Goal: Information Seeking & Learning: Learn about a topic

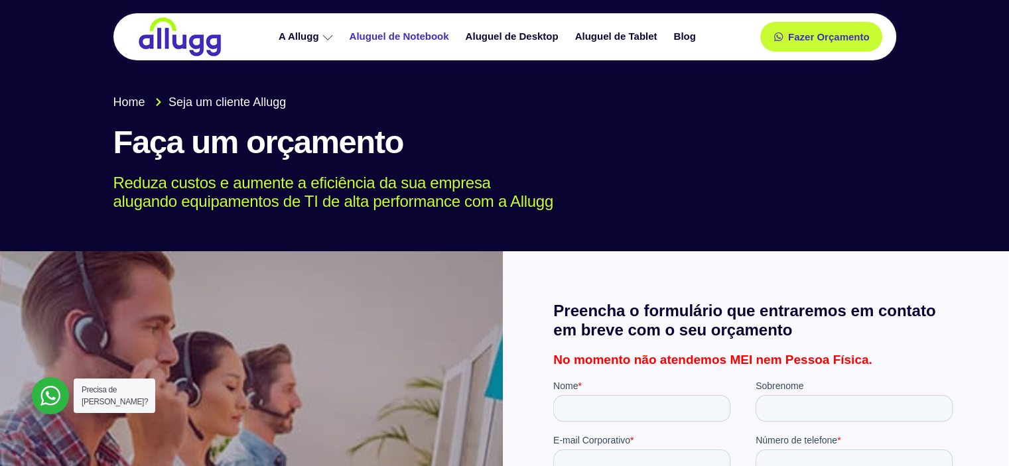
click at [431, 38] on link "Aluguel de Notebook" at bounding box center [401, 36] width 116 height 23
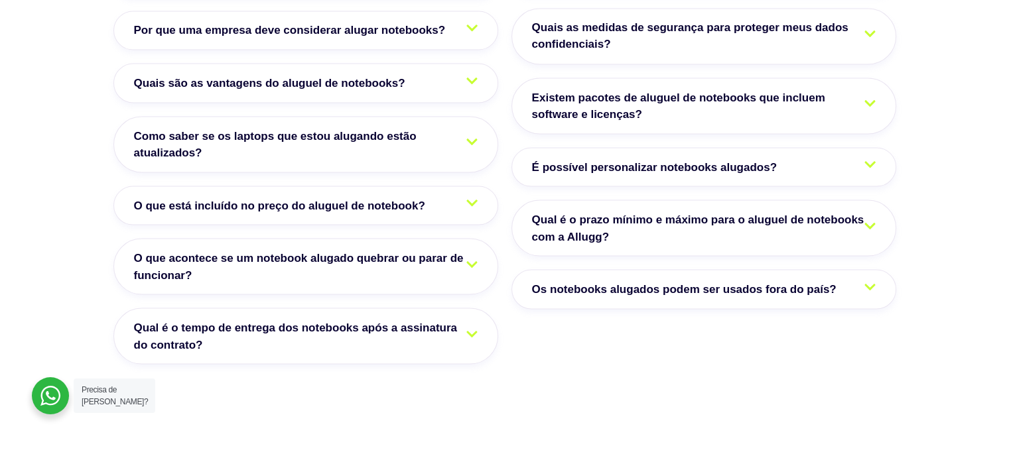
scroll to position [2455, 0]
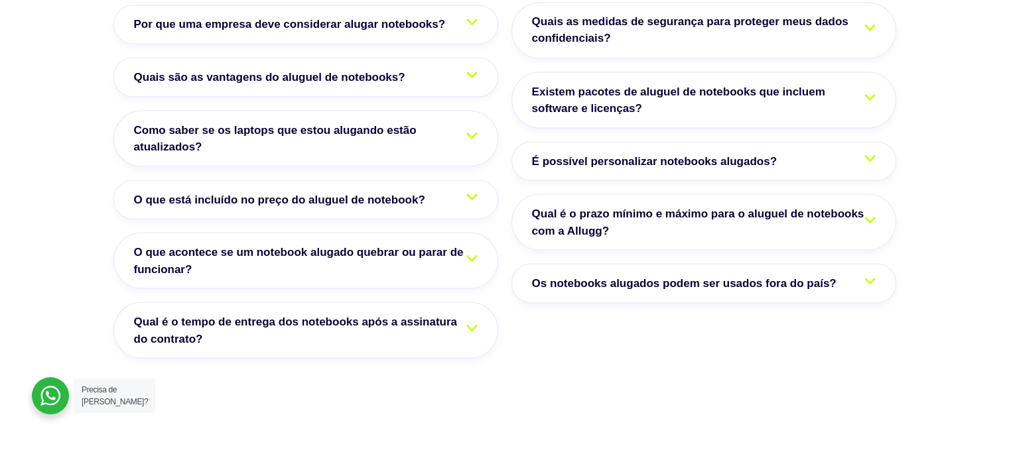
click at [758, 205] on span "Qual é o prazo mínimo e máximo para o aluguel de notebooks com a Allugg?" at bounding box center [704, 222] width 344 height 34
